Goal: Information Seeking & Learning: Learn about a topic

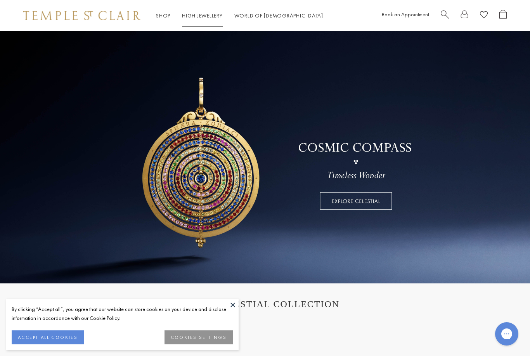
click at [195, 15] on link "High Jewellery High Jewellery" at bounding box center [202, 15] width 41 height 7
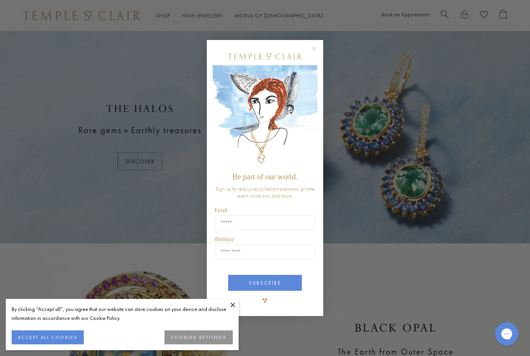
click at [316, 44] on circle "Close dialog" at bounding box center [314, 48] width 9 height 9
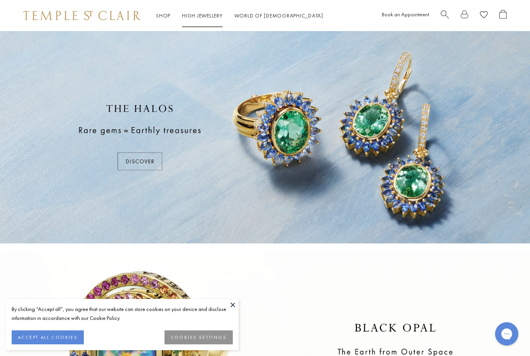
click at [209, 14] on link "High Jewellery High Jewellery" at bounding box center [202, 15] width 41 height 7
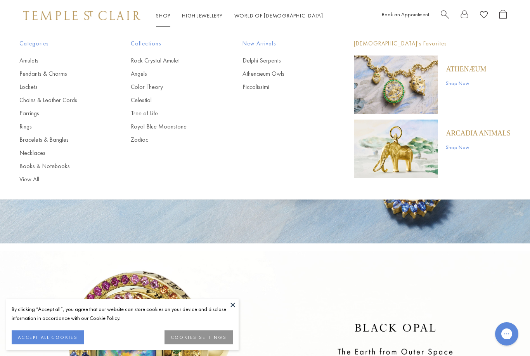
click at [35, 153] on link "Necklaces" at bounding box center [59, 153] width 80 height 9
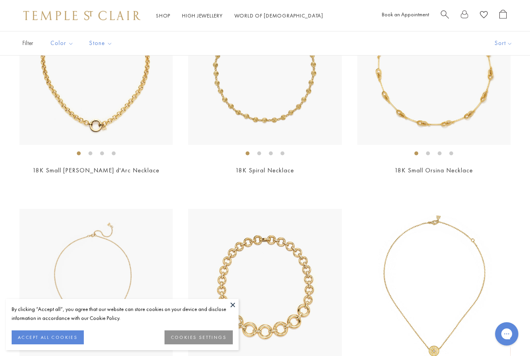
scroll to position [2508, 0]
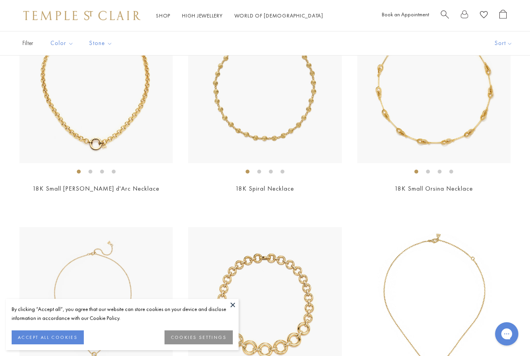
click at [461, 101] on img at bounding box center [433, 86] width 153 height 153
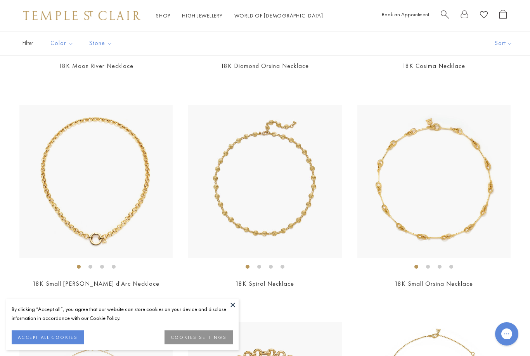
scroll to position [2369, 0]
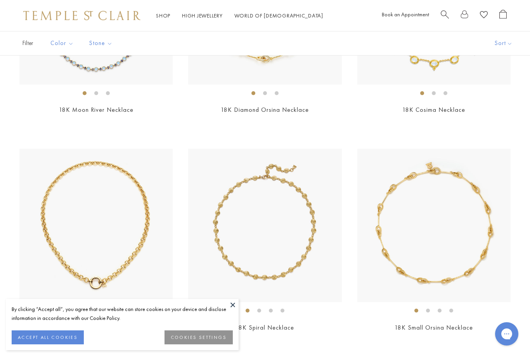
click at [160, 16] on link "Shop Shop" at bounding box center [163, 15] width 14 height 7
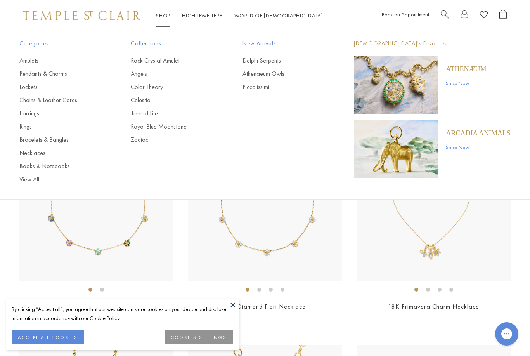
click at [34, 73] on link "Pendants & Charms" at bounding box center [59, 73] width 80 height 9
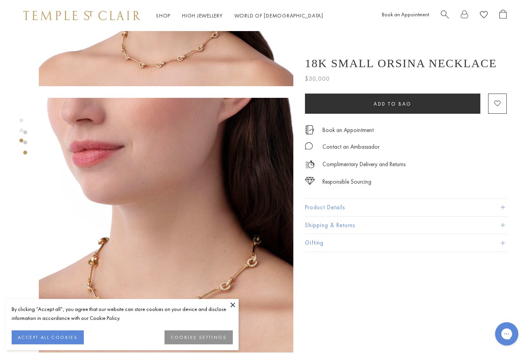
scroll to position [460, 0]
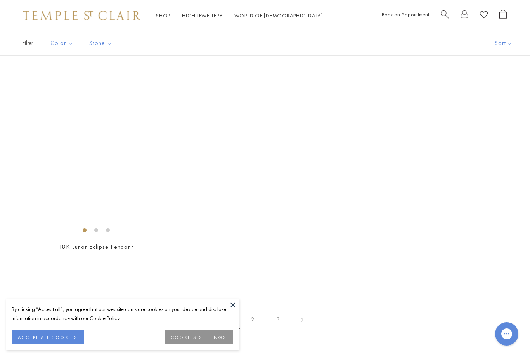
scroll to position [4666, 0]
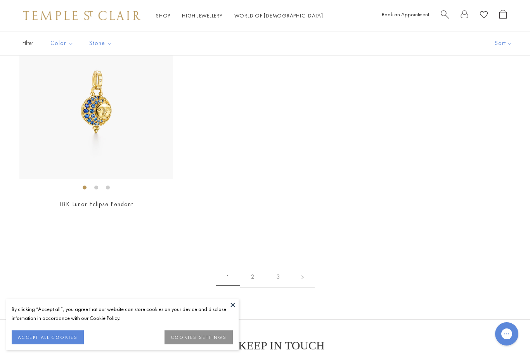
click at [255, 273] on link "2" at bounding box center [252, 276] width 25 height 21
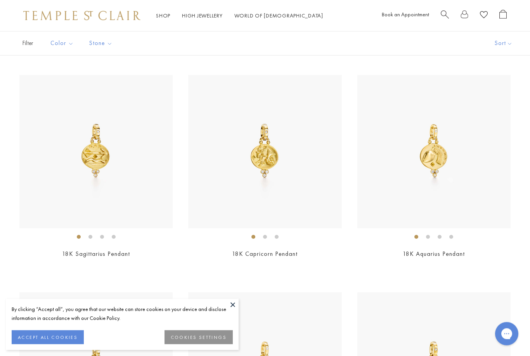
scroll to position [266, 0]
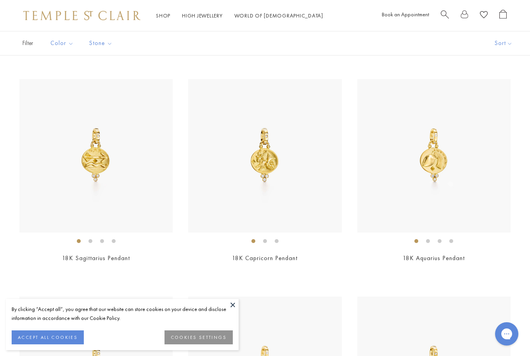
click at [71, 121] on img at bounding box center [95, 155] width 153 height 153
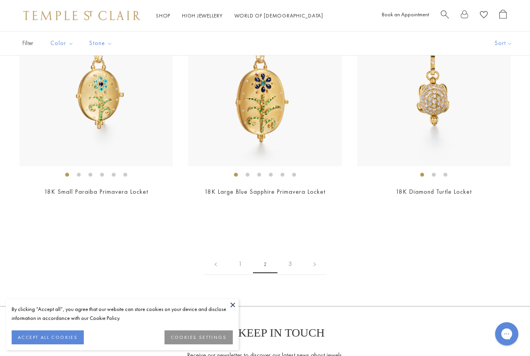
scroll to position [4063, 0]
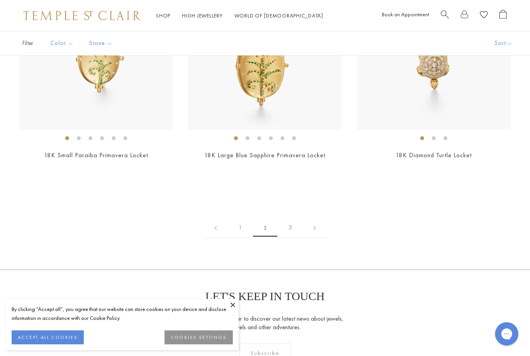
click at [292, 222] on link "3" at bounding box center [289, 227] width 25 height 21
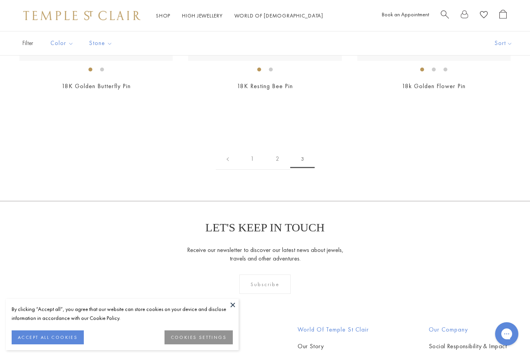
scroll to position [612, 0]
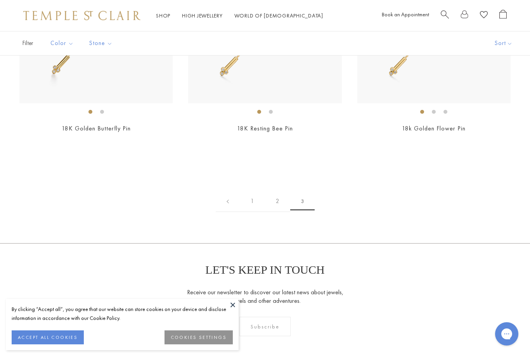
click at [257, 203] on link "1" at bounding box center [252, 200] width 25 height 21
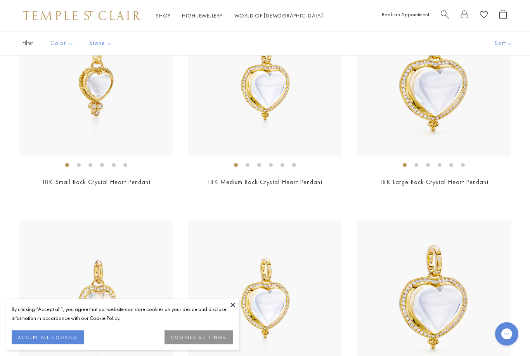
scroll to position [2081, 0]
